Goal: Information Seeking & Learning: Learn about a topic

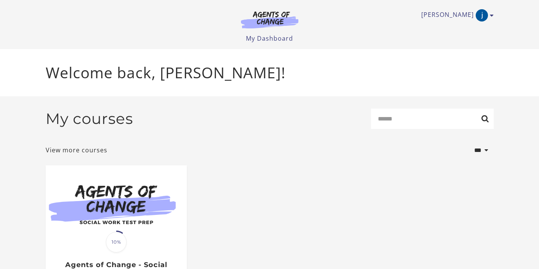
click at [86, 209] on img at bounding box center [116, 203] width 141 height 76
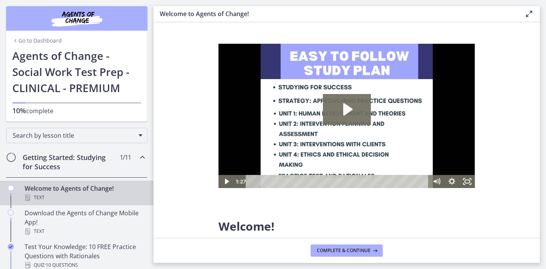
scroll to position [17, 0]
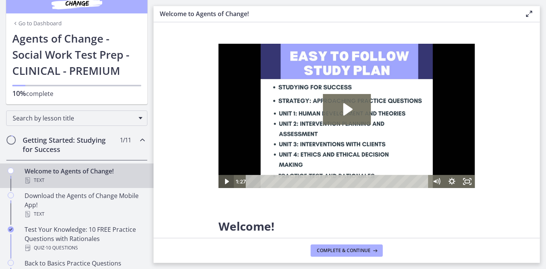
click at [229, 177] on icon "Play Video" at bounding box center [225, 181] width 15 height 13
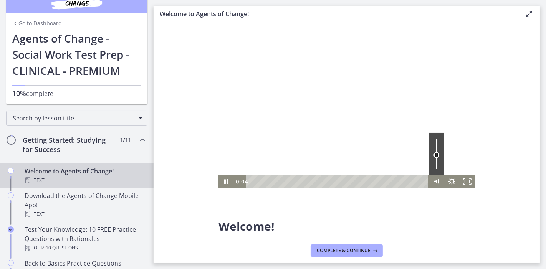
click at [437, 155] on div "Volume" at bounding box center [435, 153] width 15 height 42
click at [436, 148] on div "Volume" at bounding box center [435, 153] width 15 height 42
click at [436, 148] on div "Volume" at bounding box center [436, 148] width 6 height 6
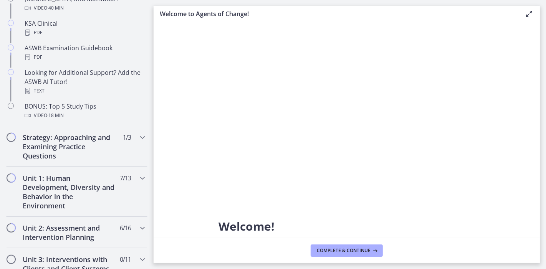
scroll to position [356, 0]
click at [138, 224] on icon "Chapters" at bounding box center [142, 226] width 9 height 9
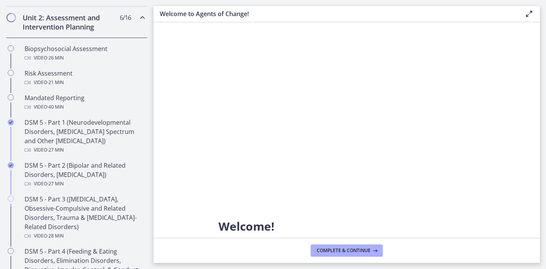
scroll to position [260, 0]
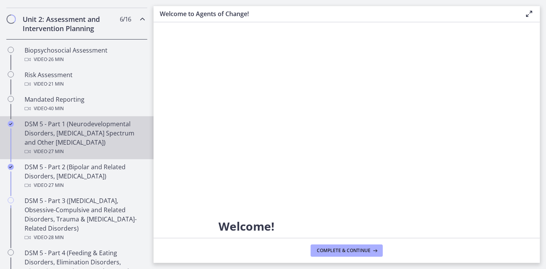
click at [75, 121] on div "DSM 5 - Part 1 (Neurodevelopmental Disorders, [MEDICAL_DATA] Spectrum and Other…" at bounding box center [85, 137] width 120 height 37
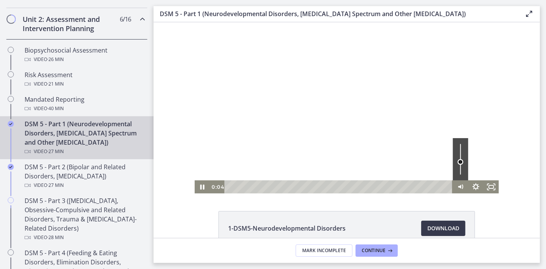
click at [457, 162] on div "Volume" at bounding box center [459, 159] width 15 height 42
click at [455, 153] on div "Volume" at bounding box center [459, 159] width 15 height 42
click at [455, 157] on div "Volume" at bounding box center [459, 159] width 15 height 42
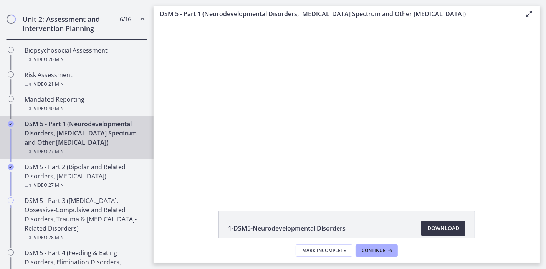
click at [446, 231] on span "Download Opens in a new window" at bounding box center [443, 228] width 32 height 9
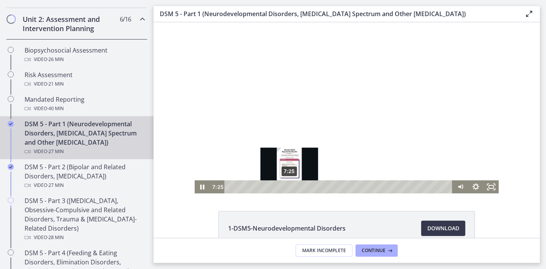
click at [285, 186] on div "7:25" at bounding box center [338, 186] width 219 height 13
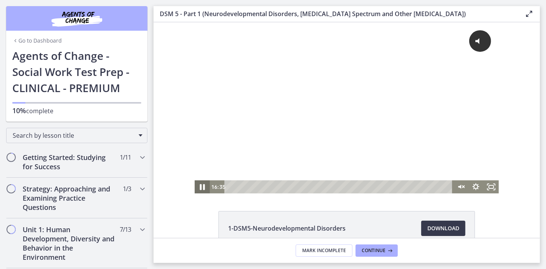
click at [195, 183] on icon "Pause" at bounding box center [202, 187] width 18 height 16
click at [195, 183] on icon "Play Video" at bounding box center [202, 187] width 18 height 16
click at [452, 185] on icon "Unmute" at bounding box center [459, 186] width 15 height 13
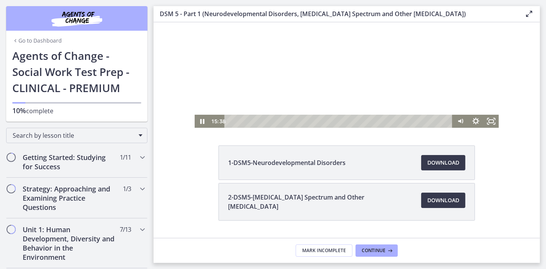
scroll to position [84, 0]
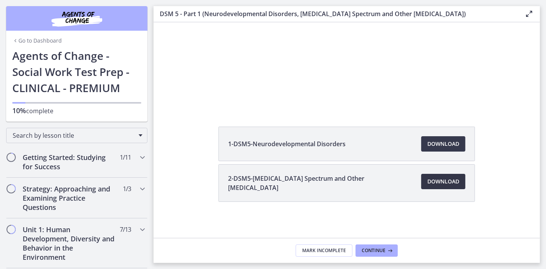
click at [429, 181] on span "Download Opens in a new window" at bounding box center [443, 181] width 32 height 9
